Goal: Task Accomplishment & Management: Manage account settings

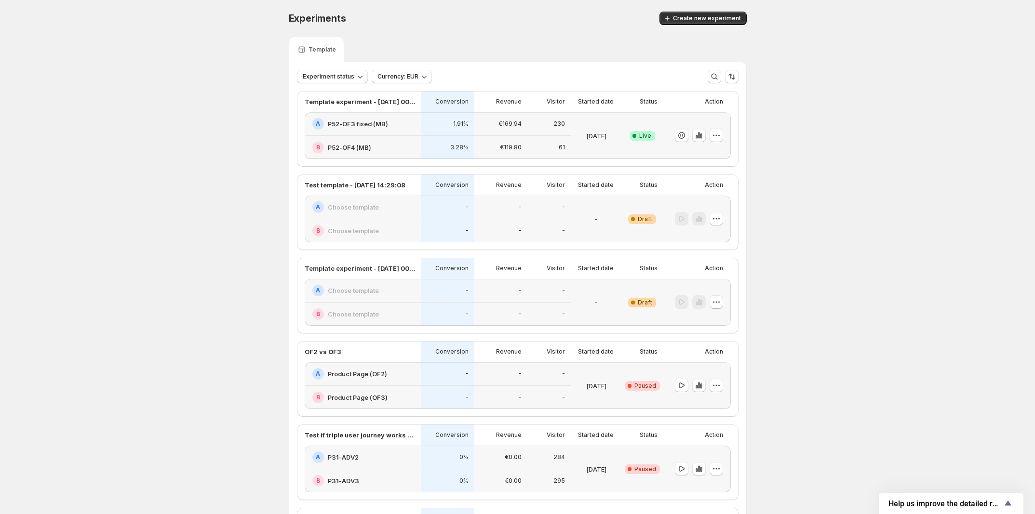
click at [377, 126] on h2 "P52-OF3 fixed (MB)" at bounding box center [358, 124] width 60 height 10
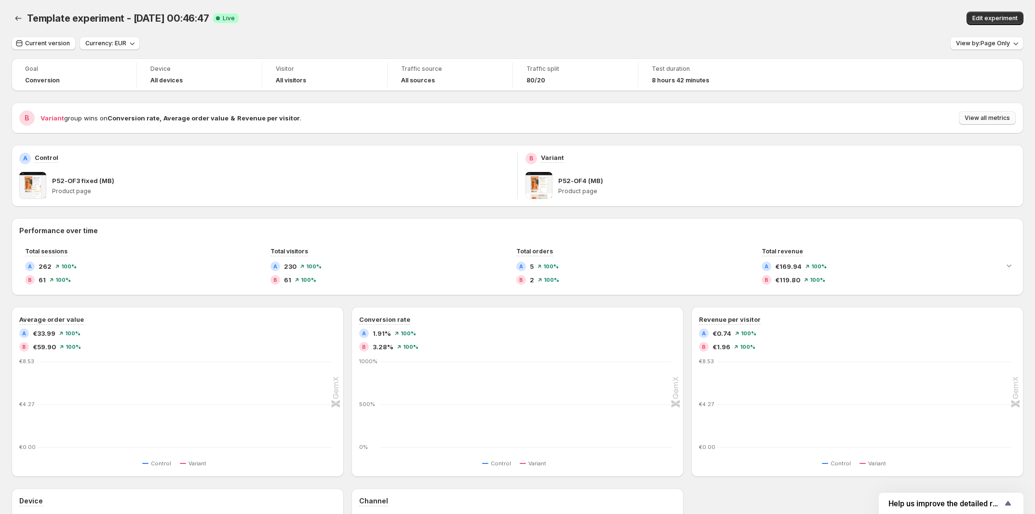
click at [1003, 121] on span "View all metrics" at bounding box center [987, 118] width 45 height 8
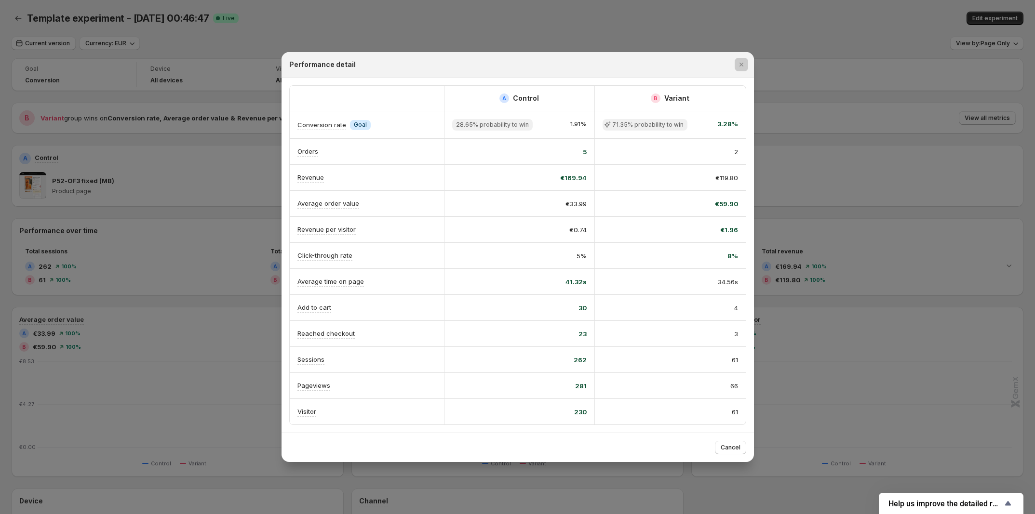
drag, startPoint x: 905, startPoint y: 107, endPoint x: 987, endPoint y: 62, distance: 93.2
click at [916, 105] on div at bounding box center [517, 257] width 1035 height 514
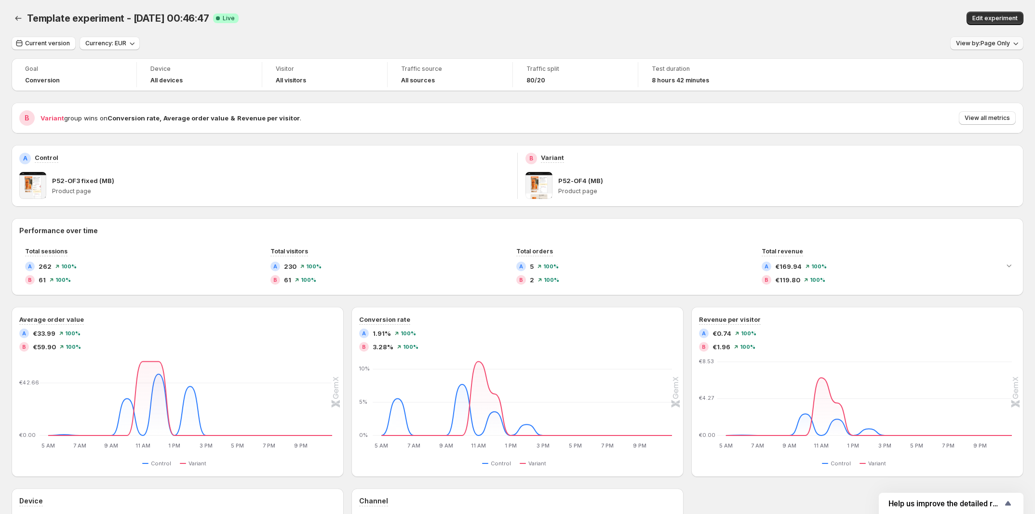
click at [981, 45] on span "View by: Page Only" at bounding box center [983, 44] width 54 height 8
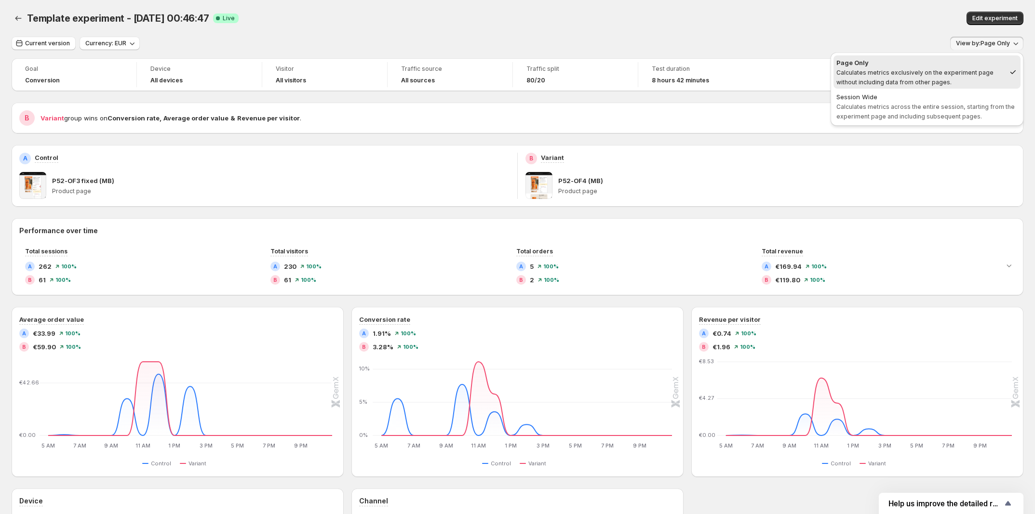
drag, startPoint x: 950, startPoint y: 92, endPoint x: 936, endPoint y: 82, distance: 17.0
click at [950, 92] on div "Session Wide" at bounding box center [926, 97] width 181 height 10
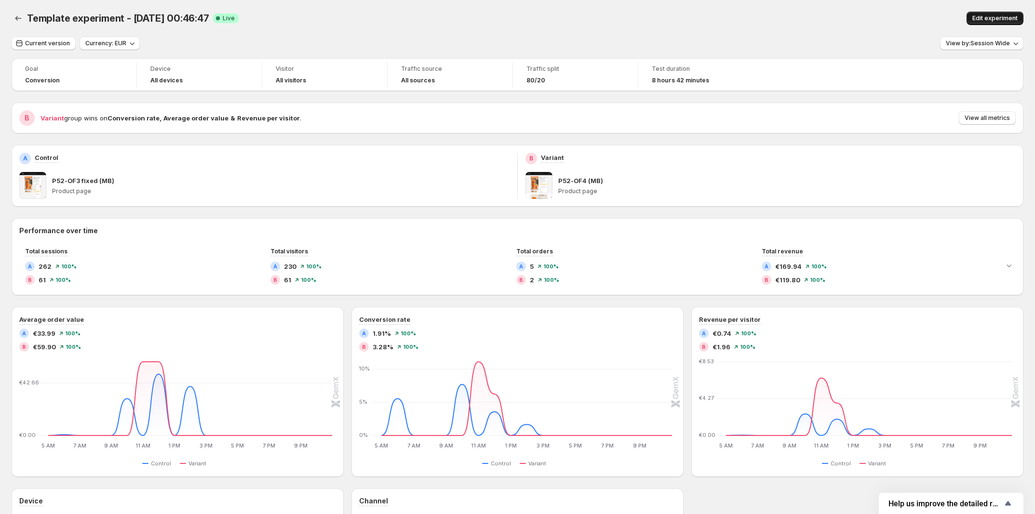
click at [1008, 20] on span "Edit experiment" at bounding box center [994, 18] width 45 height 8
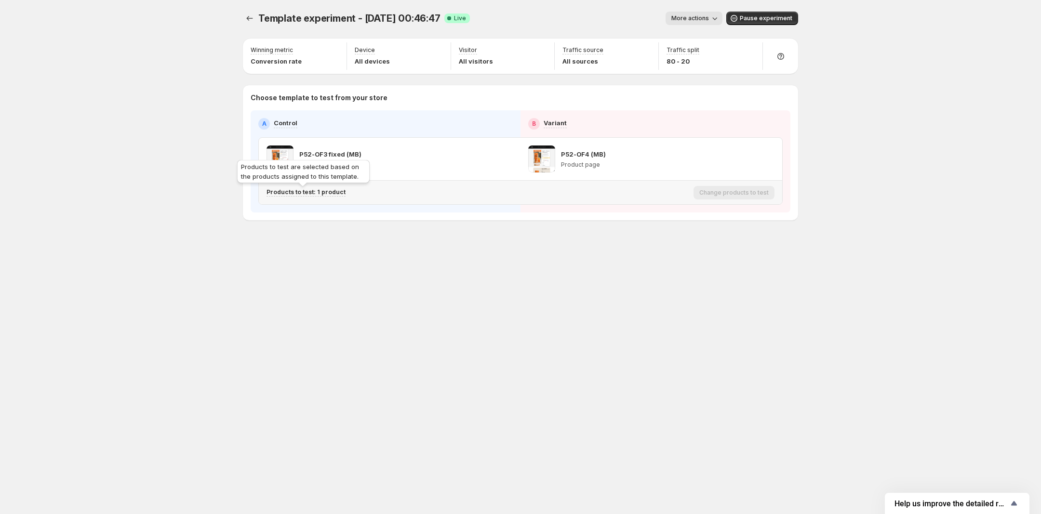
click at [291, 189] on p "Products to test: 1 product" at bounding box center [306, 192] width 79 height 8
click at [434, 245] on icon "Search for and select a customer segment" at bounding box center [433, 243] width 7 height 6
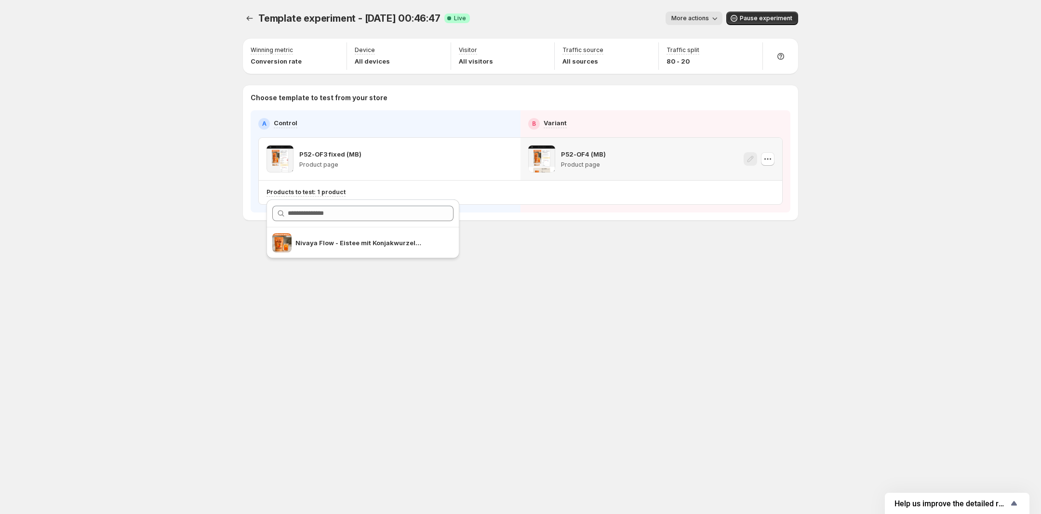
click at [577, 151] on p "P52-OF4 (MB)" at bounding box center [583, 154] width 45 height 10
click at [250, 20] on icon "Experiments" at bounding box center [250, 18] width 10 height 10
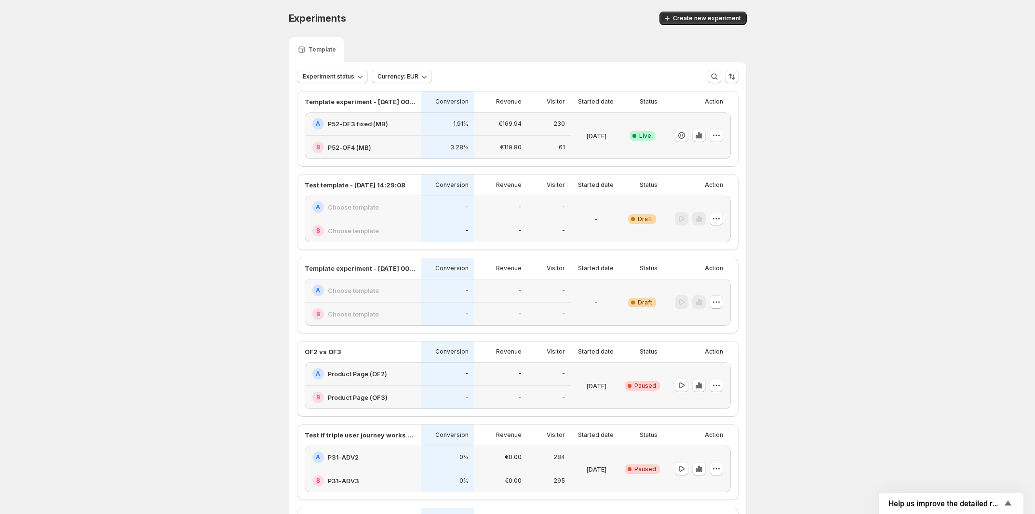
click at [375, 123] on h2 "P52-OF3 fixed (MB)" at bounding box center [358, 124] width 60 height 10
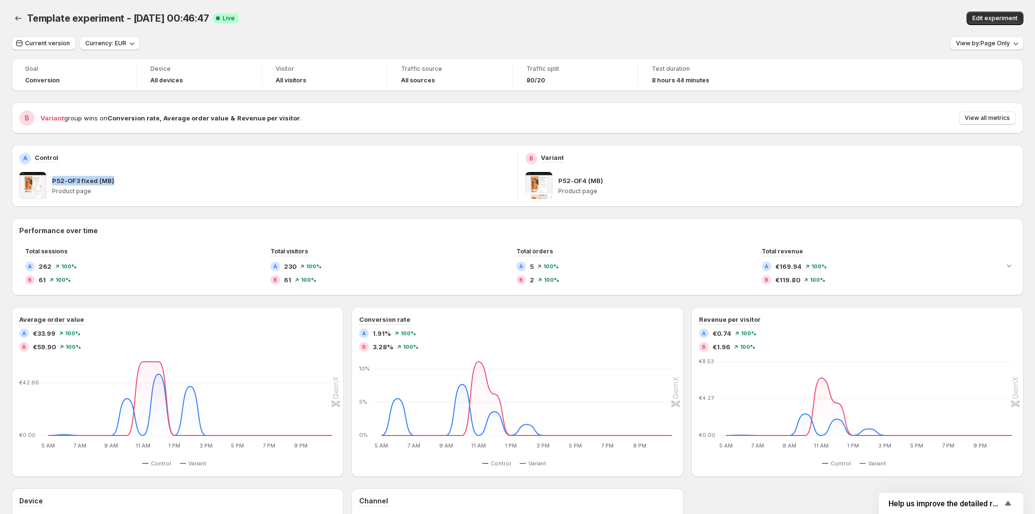
drag, startPoint x: 132, startPoint y: 183, endPoint x: 52, endPoint y: 183, distance: 80.0
click at [52, 183] on div "P52-OF3 fixed (MB)" at bounding box center [280, 181] width 457 height 10
copy p "P52-OF3 fixed (MB)"
drag, startPoint x: 608, startPoint y: 181, endPoint x: 560, endPoint y: 184, distance: 48.3
click at [560, 184] on div "P52-OF4 (MB) Product page" at bounding box center [770, 185] width 490 height 27
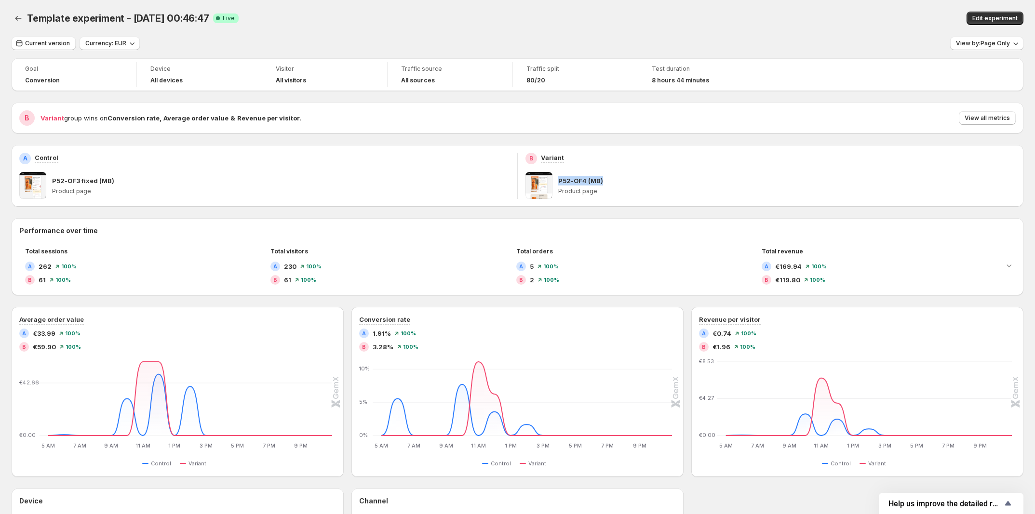
copy p "P52-OF4 (MB)"
click at [84, 184] on p "P52-OF3 fixed (MB)" at bounding box center [83, 181] width 62 height 10
click at [83, 184] on p "P52-OF3 fixed (MB)" at bounding box center [83, 181] width 62 height 10
